Goal: Task Accomplishment & Management: Complete application form

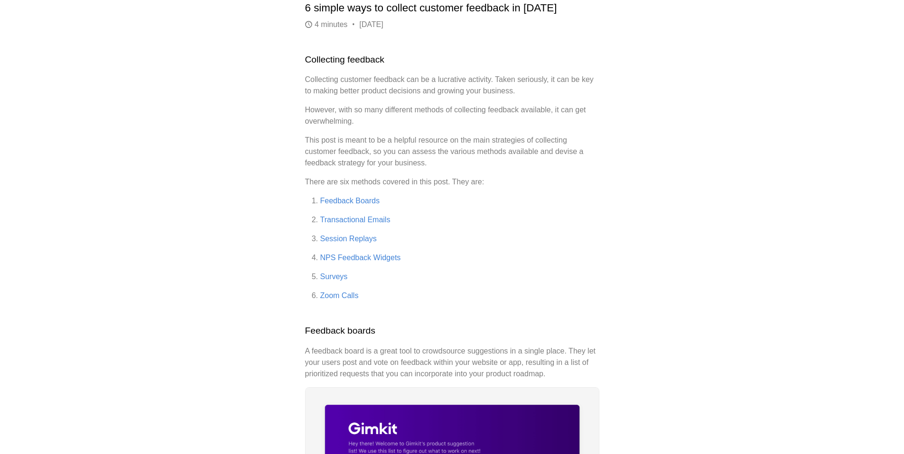
scroll to position [415, 0]
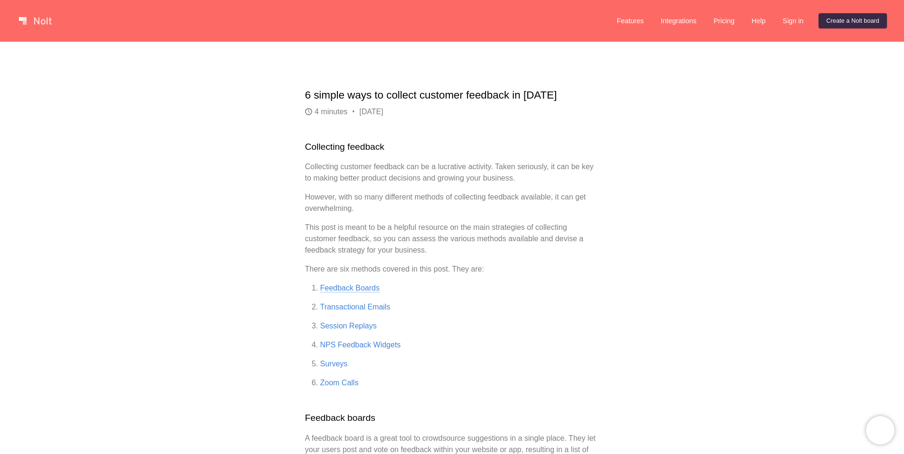
click at [355, 287] on link "Feedback Boards" at bounding box center [349, 288] width 59 height 9
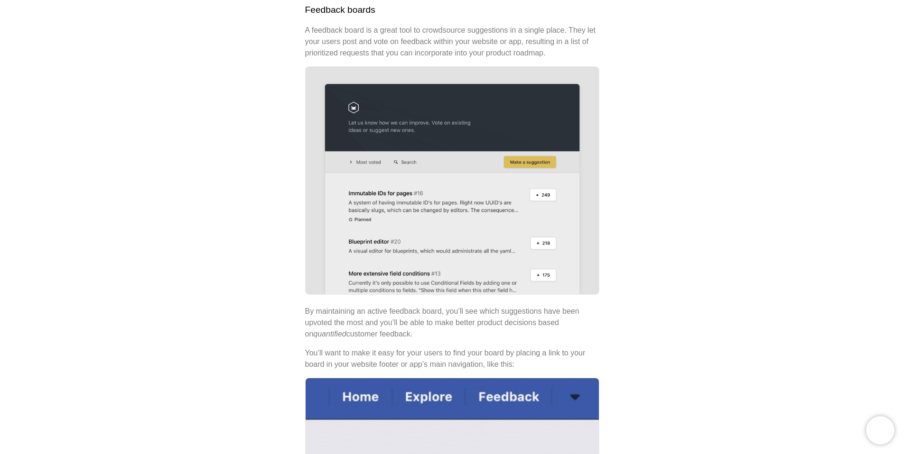
scroll to position [412, 0]
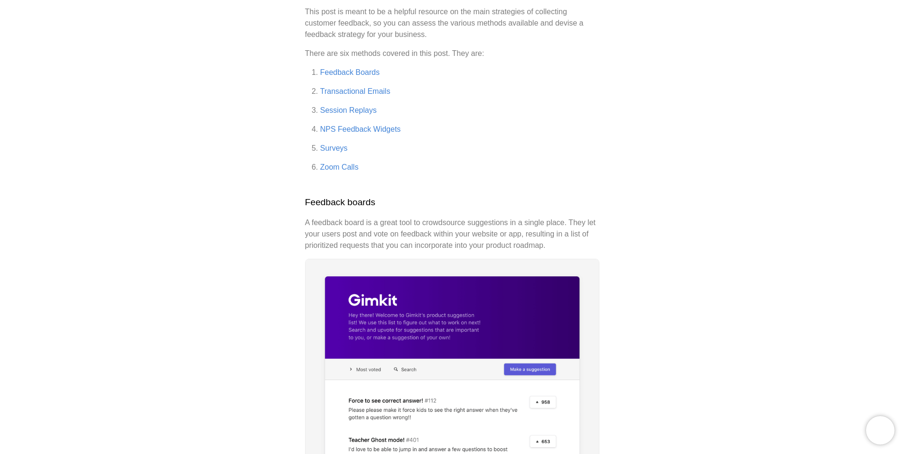
click at [380, 227] on p "A feedback board is a great tool to crowdsource suggestions in a single place. …" at bounding box center [452, 234] width 294 height 34
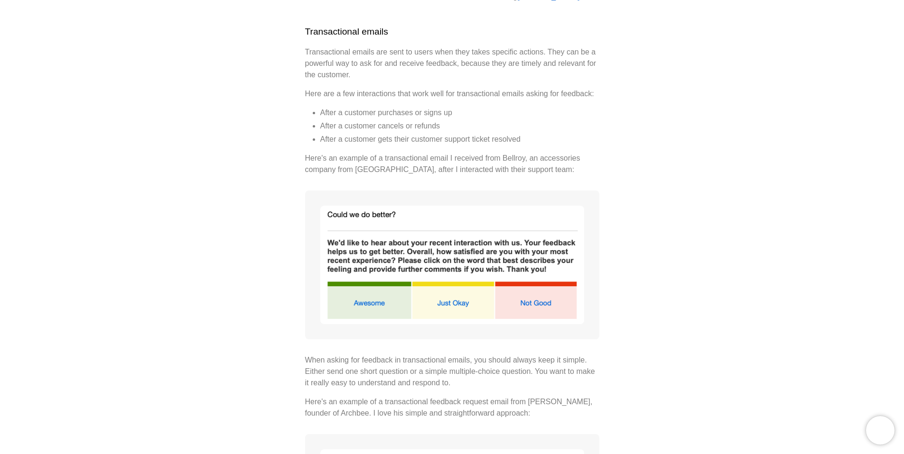
scroll to position [847, 0]
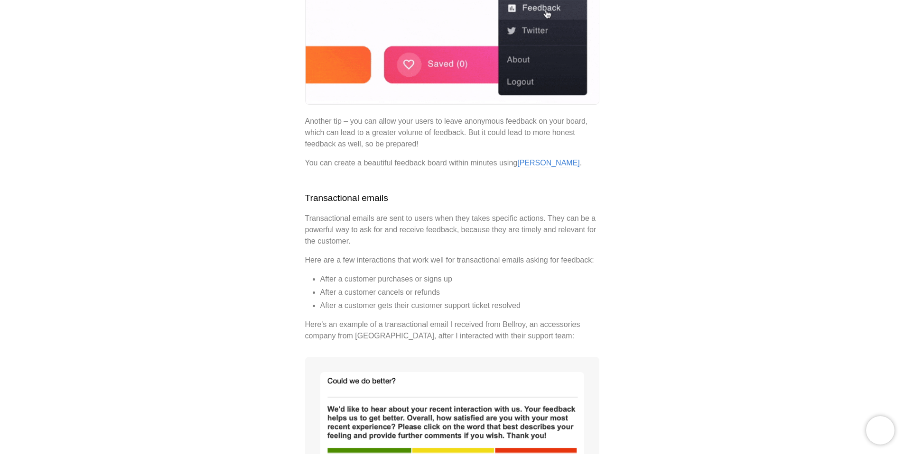
click at [526, 161] on link "[PERSON_NAME]" at bounding box center [548, 163] width 63 height 9
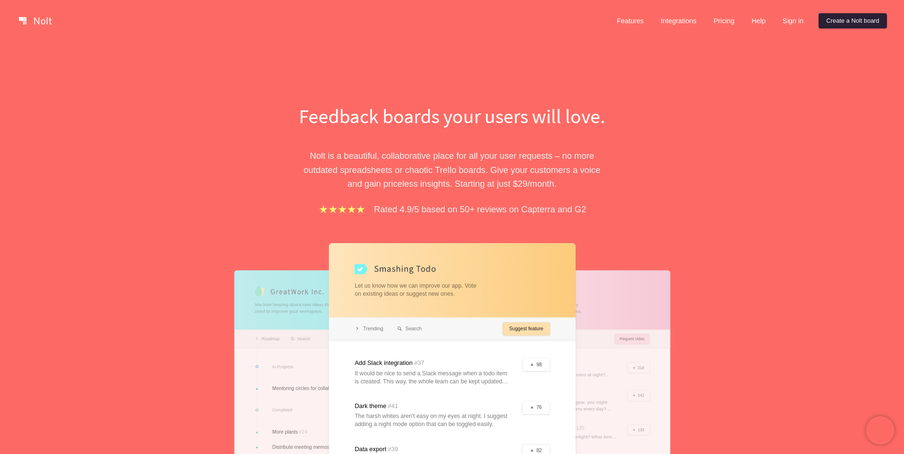
click at [857, 23] on link "Create a Nolt board" at bounding box center [852, 20] width 68 height 15
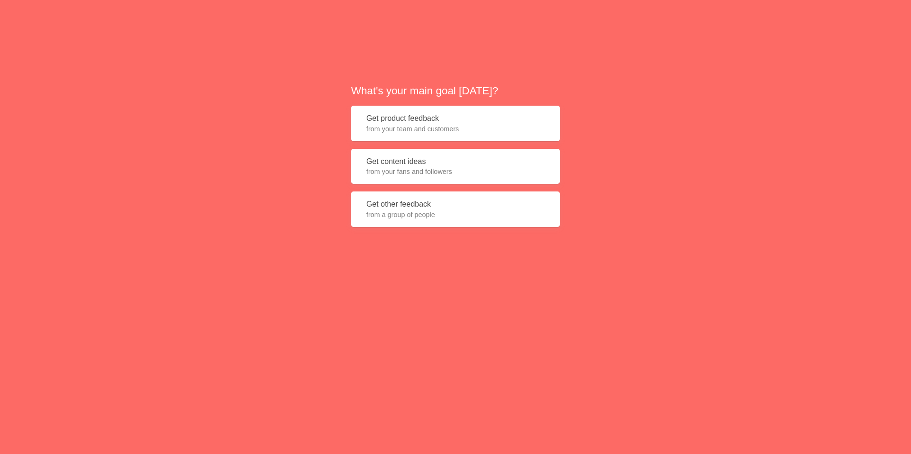
click at [405, 122] on button "Get product feedback from your team and customers" at bounding box center [455, 124] width 209 height 36
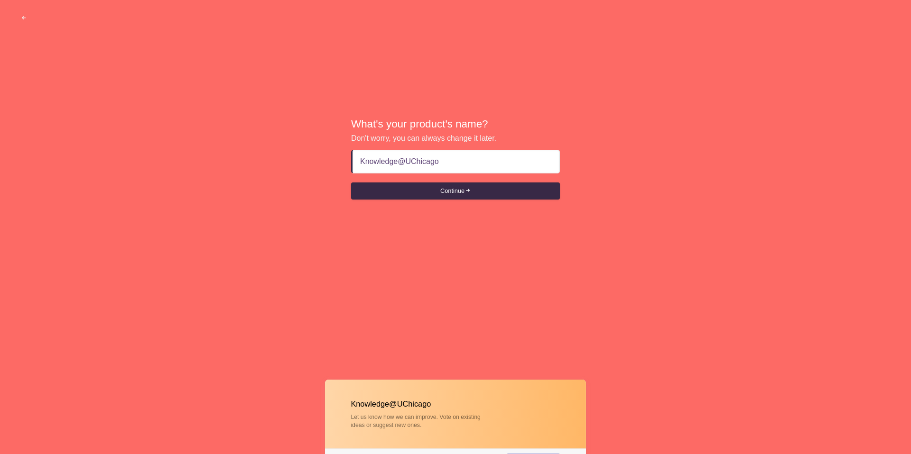
type input "Knowledge@UChicago"
click at [351, 183] on button "Continue" at bounding box center [455, 191] width 209 height 17
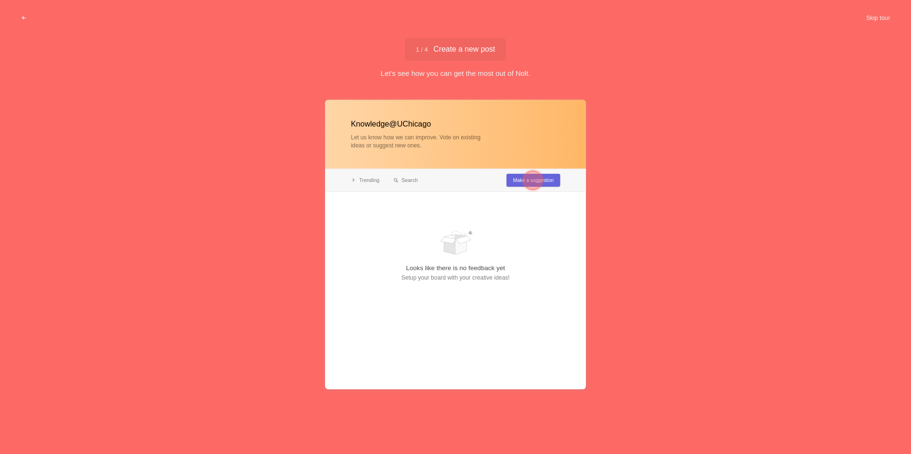
click at [543, 183] on div at bounding box center [533, 180] width 34 height 34
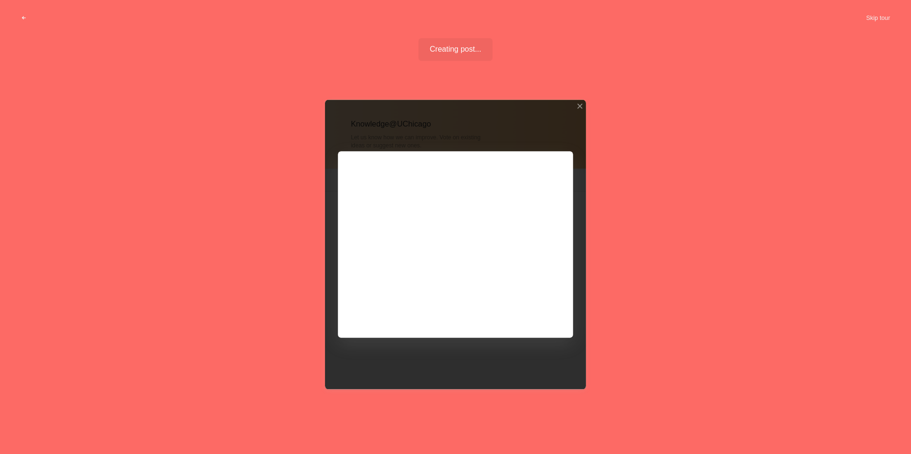
click at [560, 163] on div at bounding box center [455, 245] width 261 height 290
drag, startPoint x: 632, startPoint y: 158, endPoint x: 622, endPoint y: 151, distance: 12.1
click at [632, 158] on div "Knowledge@UChicago Let us know how we can improve. Vote on existing ideas or su…" at bounding box center [455, 269] width 911 height 353
click at [580, 104] on div at bounding box center [579, 106] width 7 height 7
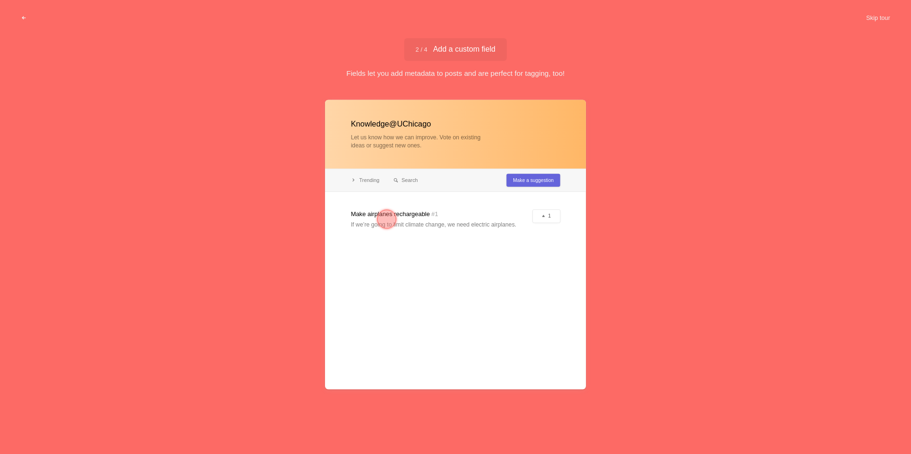
click at [434, 276] on div at bounding box center [455, 245] width 261 height 290
click at [389, 124] on div at bounding box center [455, 245] width 261 height 290
click at [883, 19] on button "Skip tour" at bounding box center [877, 17] width 47 height 17
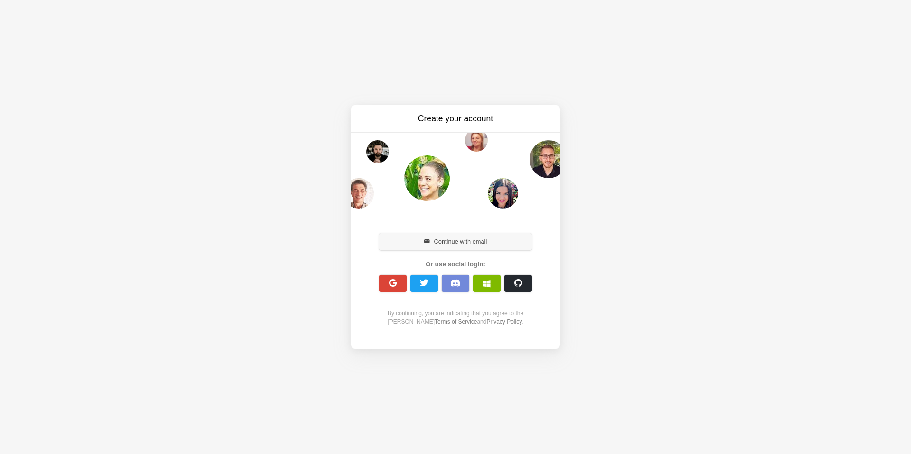
click at [460, 242] on button "Continue with email" at bounding box center [455, 241] width 153 height 17
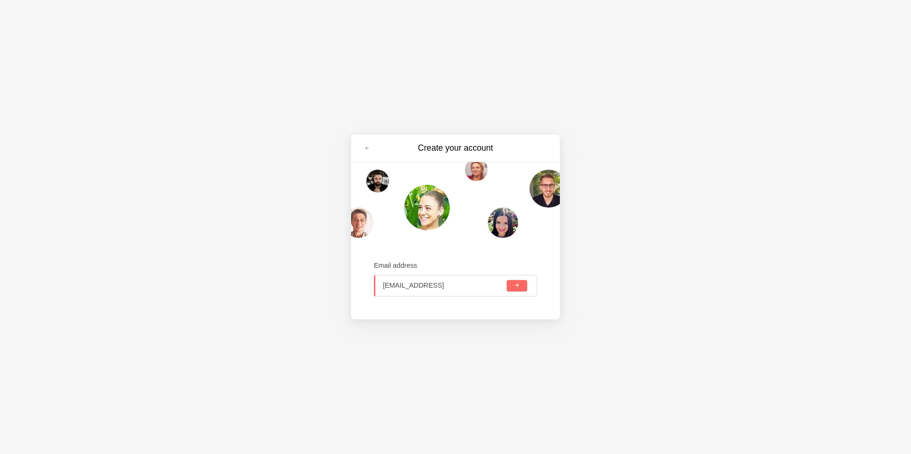
scroll to position [0, 6]
type input "vallee@uchicago.edu"
click at [507, 280] on button "submit" at bounding box center [517, 285] width 20 height 11
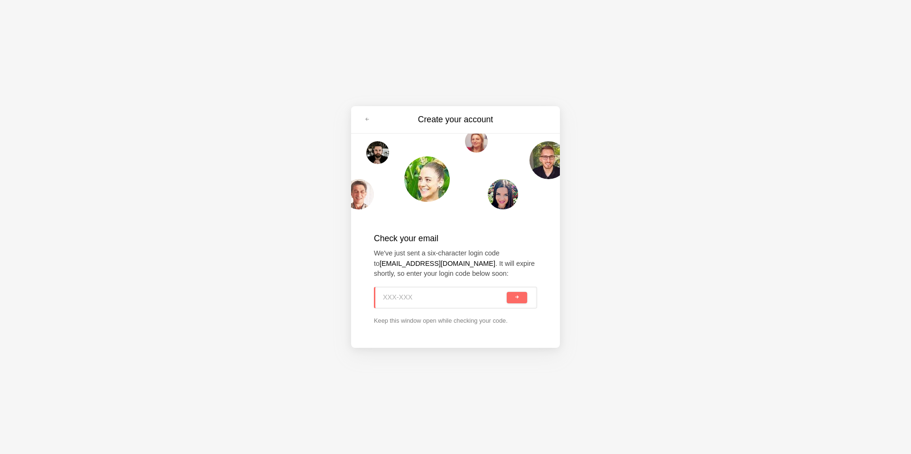
paste input "7TW-D1B"
type input "7TW-D1B"
click at [519, 293] on button "submit" at bounding box center [517, 297] width 20 height 11
